Goal: Complete application form

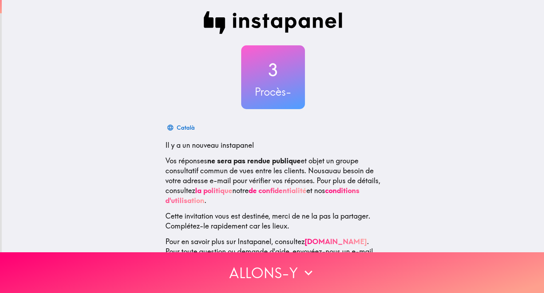
scroll to position [25, 0]
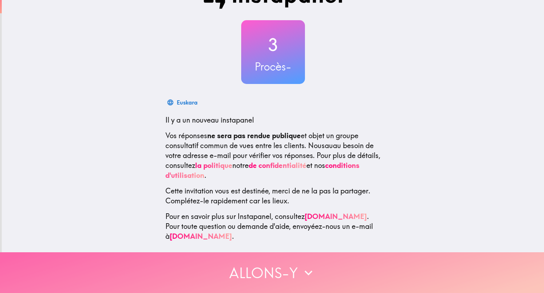
click at [200, 254] on button "Allons-y" at bounding box center [272, 272] width 544 height 41
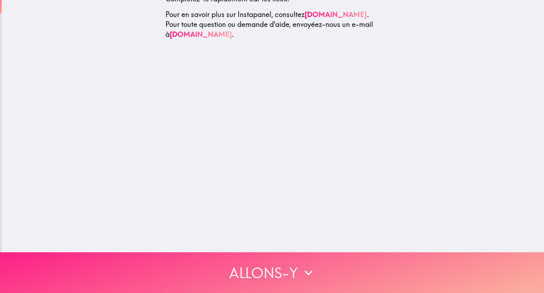
scroll to position [0, 0]
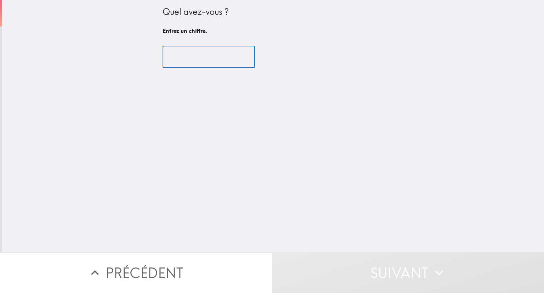
click at [224, 66] on input "number" at bounding box center [208, 57] width 92 height 22
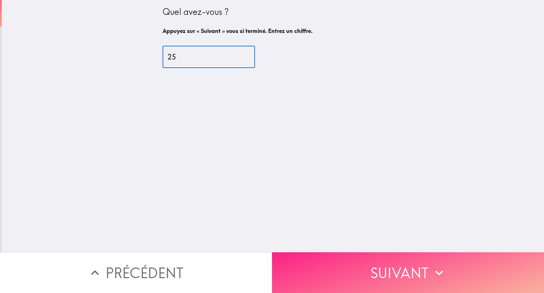
type input "25"
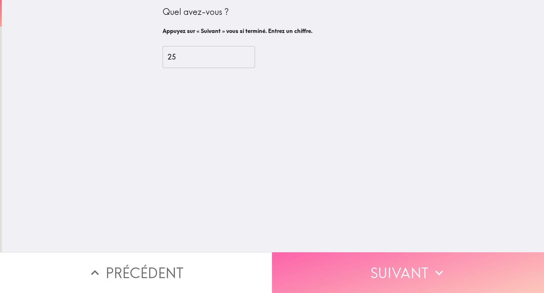
click at [382, 265] on button "Suivant" at bounding box center [408, 272] width 272 height 41
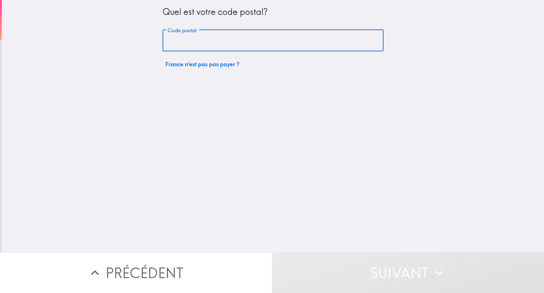
click at [261, 43] on input "Code postal" at bounding box center [272, 41] width 221 height 22
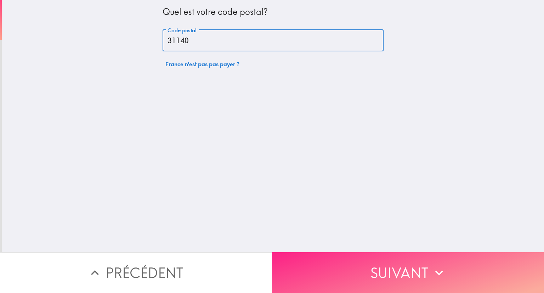
type input "31140"
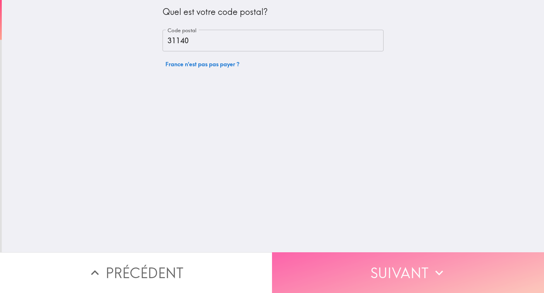
click at [350, 265] on button "Suivant" at bounding box center [408, 272] width 272 height 41
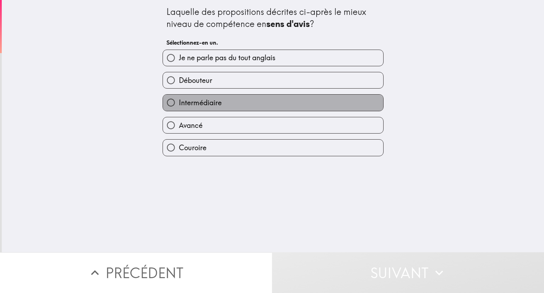
click at [230, 101] on label "Intermédiaire" at bounding box center [273, 103] width 220 height 16
click at [179, 101] on input "Intermédiaire" at bounding box center [171, 103] width 16 height 16
radio input "true"
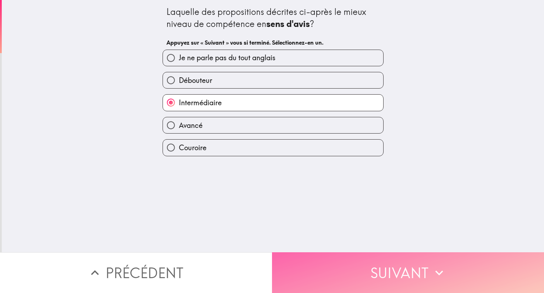
click at [297, 252] on button "Suivant" at bounding box center [408, 272] width 272 height 41
